Goal: Information Seeking & Learning: Understand process/instructions

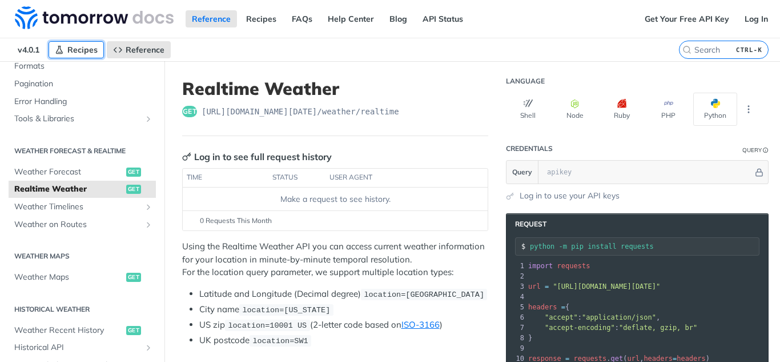
click at [78, 47] on span "Recipes" at bounding box center [82, 50] width 30 height 10
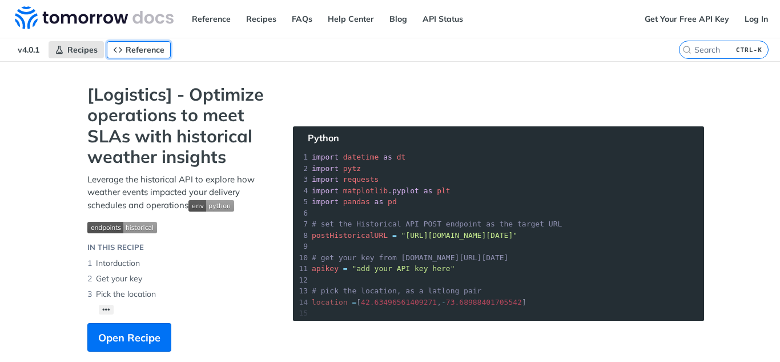
click at [145, 54] on span "Reference" at bounding box center [145, 50] width 39 height 10
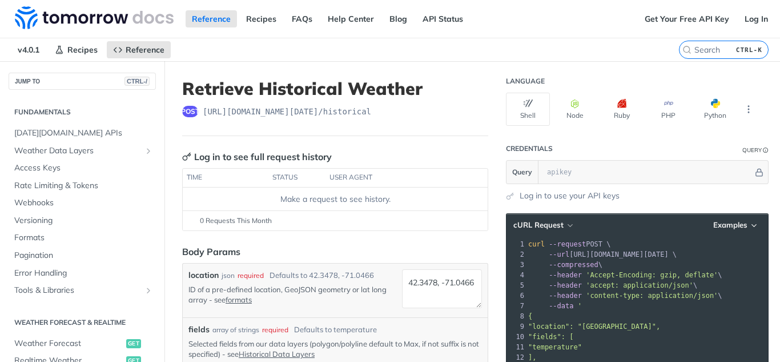
scroll to position [347, 0]
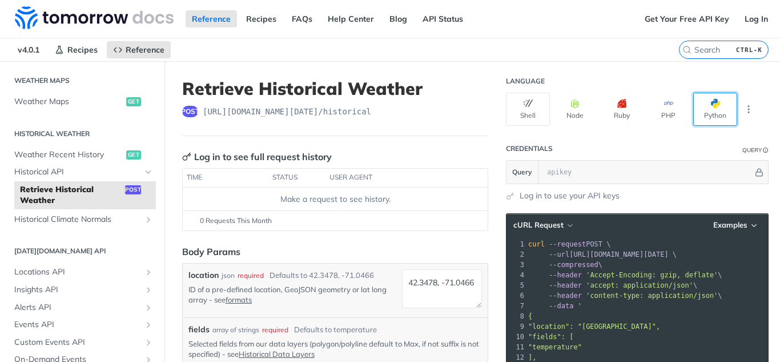
drag, startPoint x: 0, startPoint y: 0, endPoint x: 717, endPoint y: 106, distance: 725.2
click at [717, 106] on button "Python" at bounding box center [715, 109] width 44 height 33
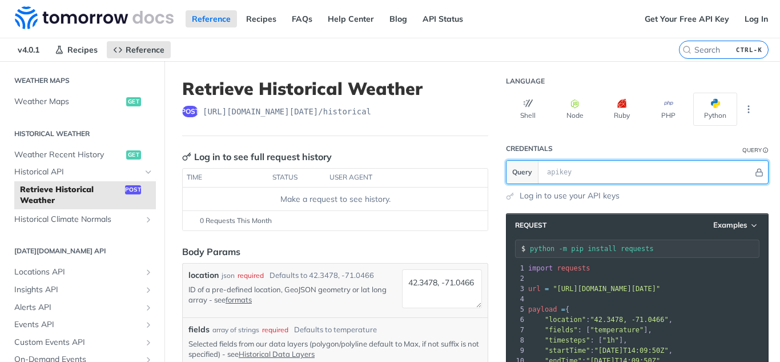
drag, startPoint x: 564, startPoint y: 172, endPoint x: 543, endPoint y: 174, distance: 20.6
click at [543, 174] on input "text" at bounding box center [647, 172] width 212 height 23
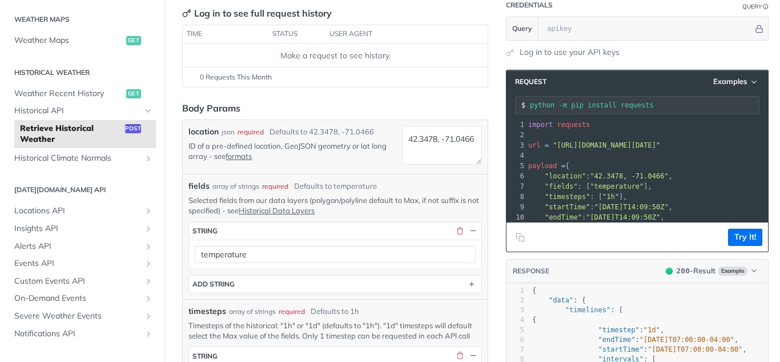
scroll to position [171, 0]
